Goal: Task Accomplishment & Management: Complete application form

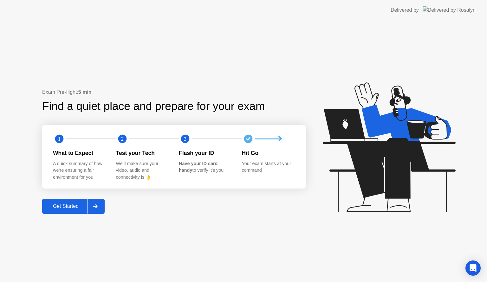
click at [96, 206] on icon at bounding box center [95, 206] width 4 height 4
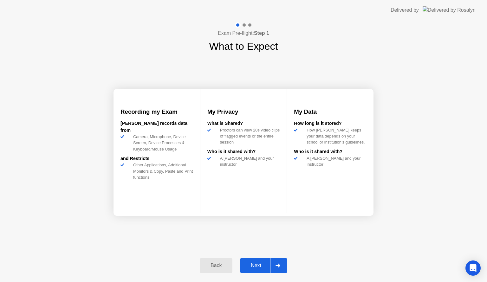
click at [279, 264] on icon at bounding box center [277, 266] width 4 height 4
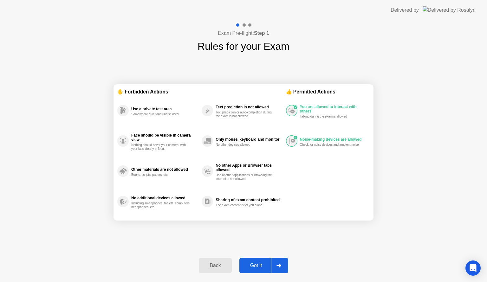
click at [279, 264] on icon at bounding box center [278, 266] width 5 height 4
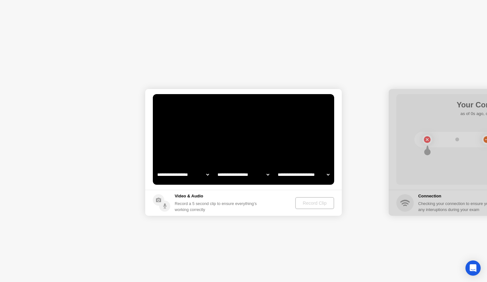
select select "**********"
select select "*******"
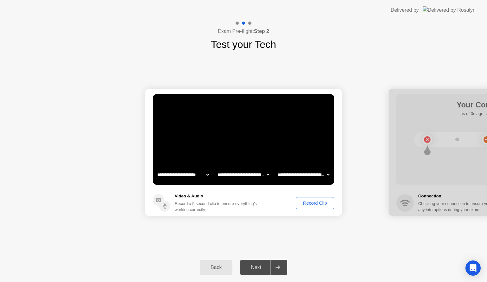
click at [317, 202] on div "Record Clip" at bounding box center [315, 203] width 34 height 5
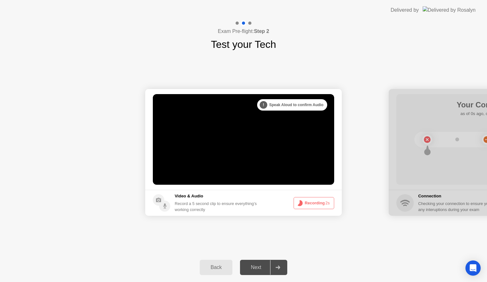
click at [317, 202] on button "Recording 2s" at bounding box center [314, 203] width 41 height 12
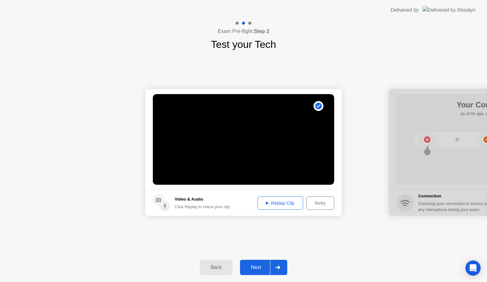
click at [275, 266] on div at bounding box center [277, 267] width 15 height 15
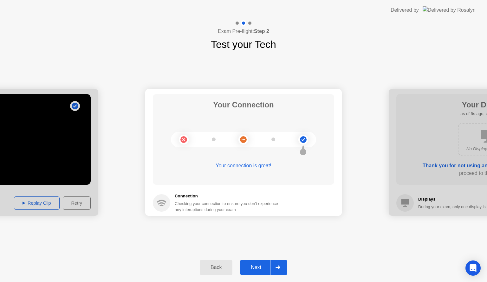
click at [280, 267] on icon at bounding box center [277, 268] width 4 height 4
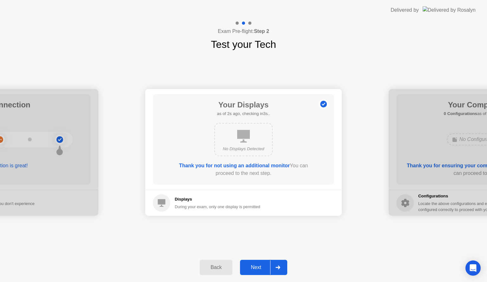
click at [280, 267] on icon at bounding box center [277, 268] width 4 height 4
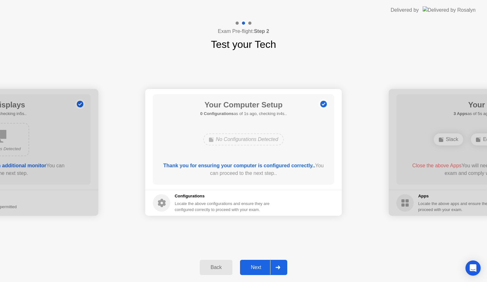
click at [280, 267] on icon at bounding box center [277, 268] width 4 height 4
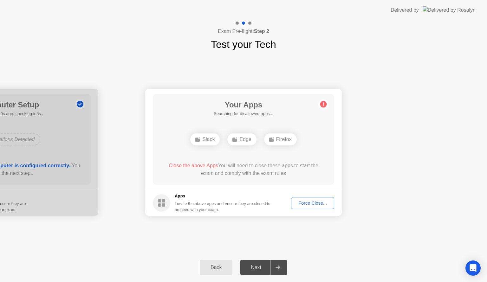
click at [310, 201] on div "Force Close..." at bounding box center [312, 203] width 39 height 5
click at [319, 205] on div "Force Close..." at bounding box center [312, 203] width 39 height 5
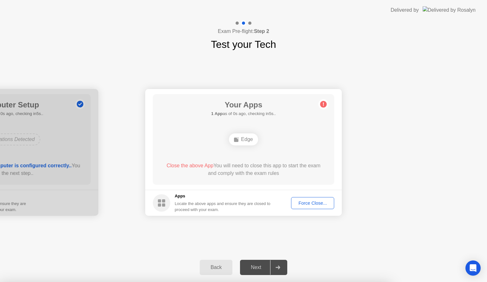
click at [314, 204] on div "Force Close..." at bounding box center [312, 203] width 39 height 5
click at [316, 202] on div "Force Close..." at bounding box center [312, 203] width 39 height 5
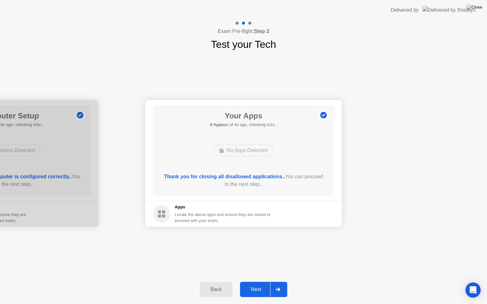
click at [259, 282] on div "Next" at bounding box center [256, 290] width 28 height 6
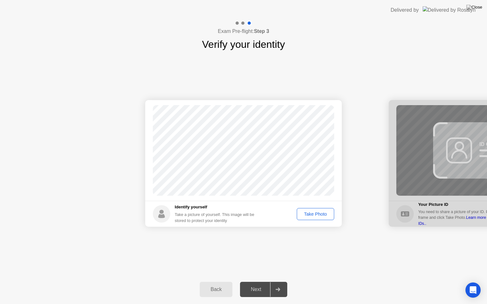
click at [316, 212] on div "Take Photo" at bounding box center [315, 214] width 33 height 5
click at [258, 282] on div "Next" at bounding box center [256, 290] width 28 height 6
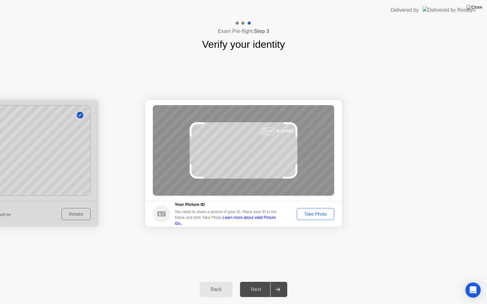
click at [314, 214] on div "Take Photo" at bounding box center [315, 214] width 33 height 5
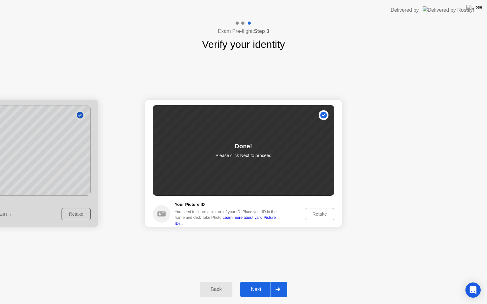
click at [278, 282] on icon at bounding box center [277, 290] width 4 height 4
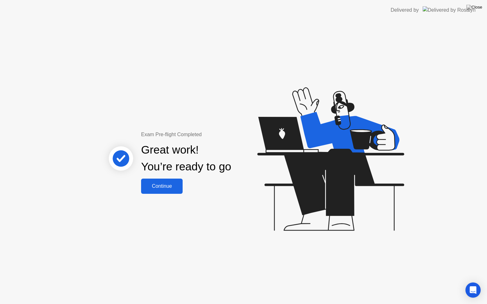
click at [168, 184] on div "Continue" at bounding box center [162, 187] width 38 height 6
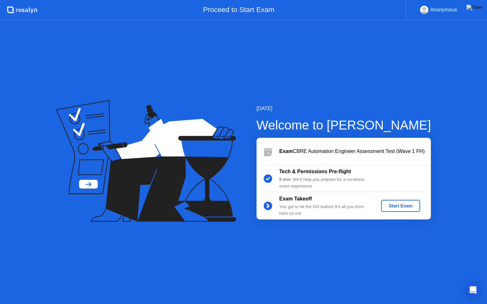
click at [403, 207] on div "Start Exam" at bounding box center [401, 206] width 34 height 5
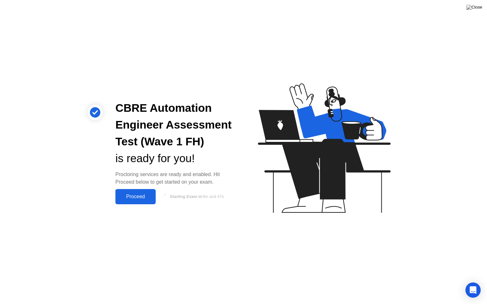
click at [145, 198] on div "Proceed" at bounding box center [135, 197] width 36 height 6
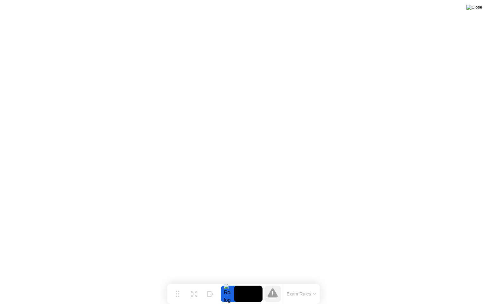
click at [477, 9] on img at bounding box center [474, 7] width 16 height 5
click at [478, 9] on img at bounding box center [474, 7] width 16 height 5
